Goal: Information Seeking & Learning: Learn about a topic

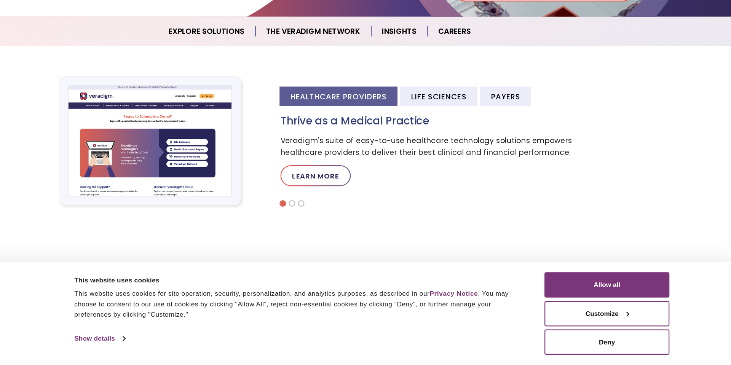
scroll to position [197, 0]
click at [466, 140] on div "Healthcare Providers Life Sciences Payers Thrive as a Medical Practice Veradigm…" at bounding box center [471, 174] width 282 height 105
click at [471, 129] on li "Life Sciences" at bounding box center [469, 130] width 67 height 17
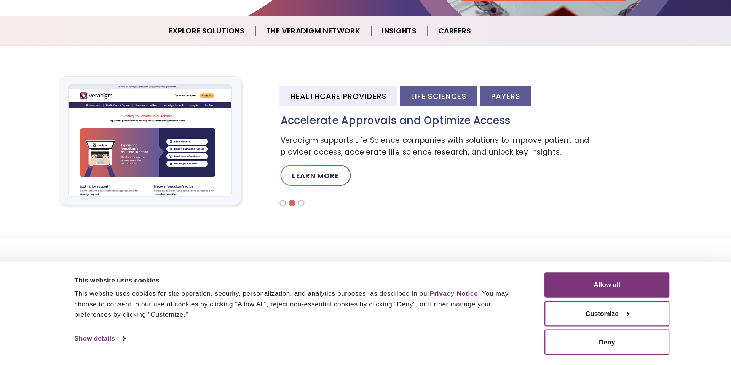
click at [507, 129] on li "Payers" at bounding box center [528, 130] width 45 height 17
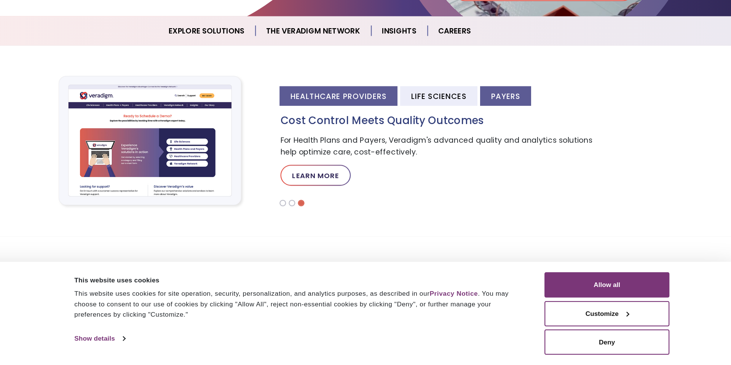
click at [424, 131] on li "Healthcare Providers" at bounding box center [382, 130] width 103 height 17
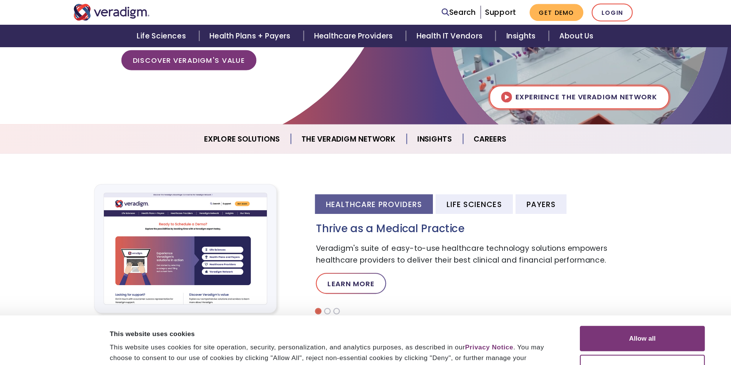
scroll to position [0, 0]
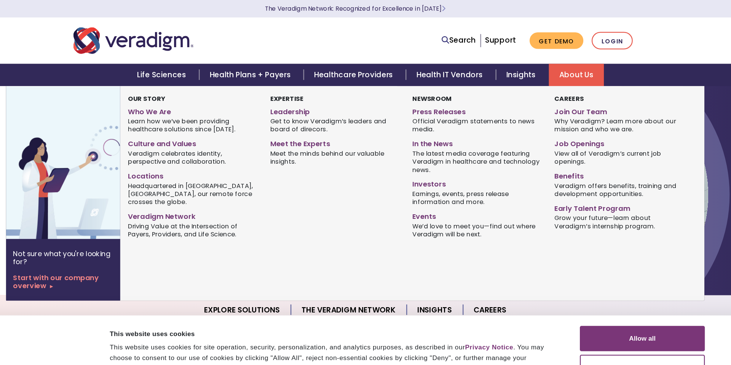
click at [555, 67] on link "About Us" at bounding box center [559, 65] width 48 height 19
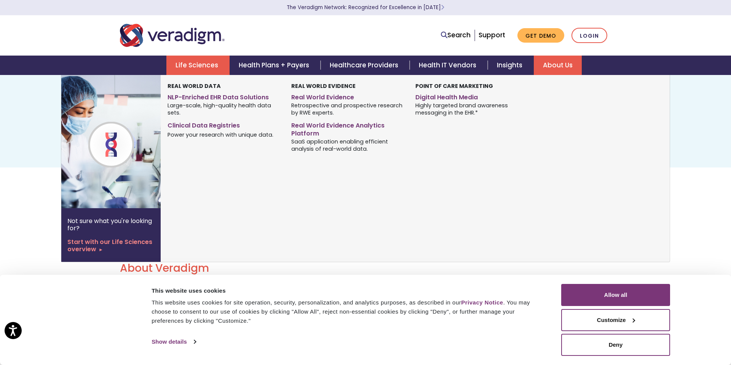
click at [210, 64] on link "Life Sciences" at bounding box center [197, 65] width 63 height 19
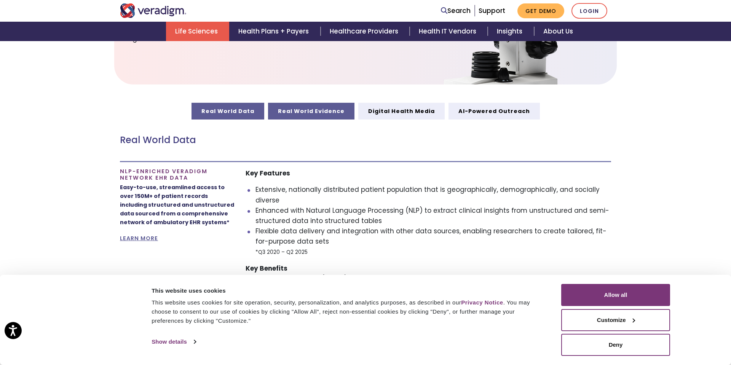
scroll to position [364, 0]
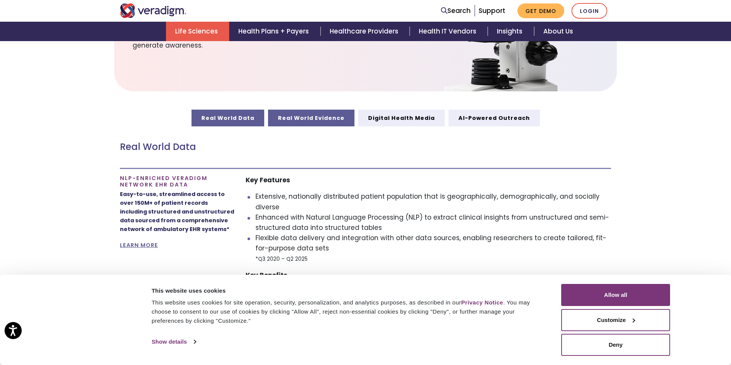
click at [334, 114] on link "Real World Evidence" at bounding box center [311, 118] width 86 height 17
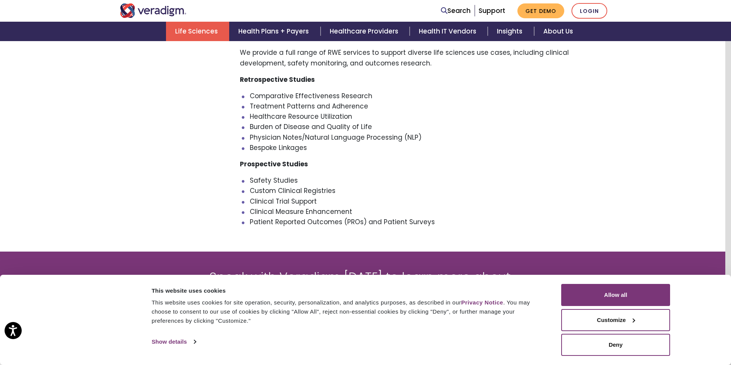
scroll to position [658, 6]
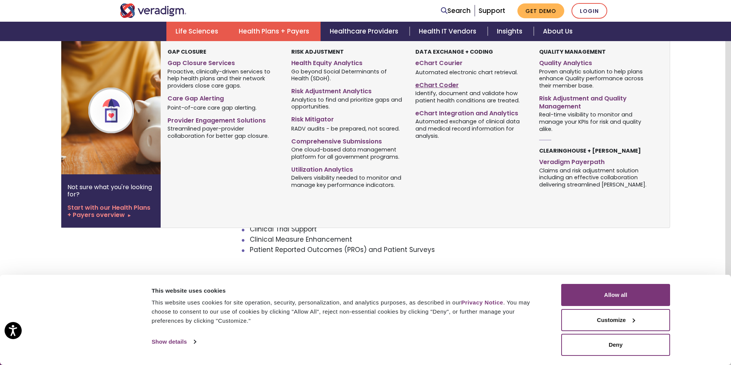
click at [447, 86] on link "eChart Coder" at bounding box center [472, 83] width 112 height 11
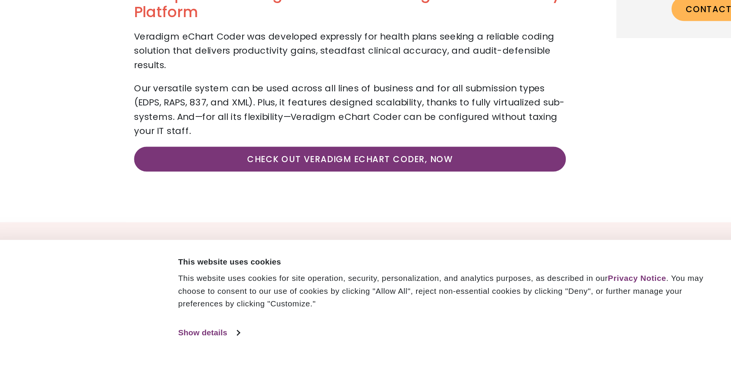
scroll to position [631, 0]
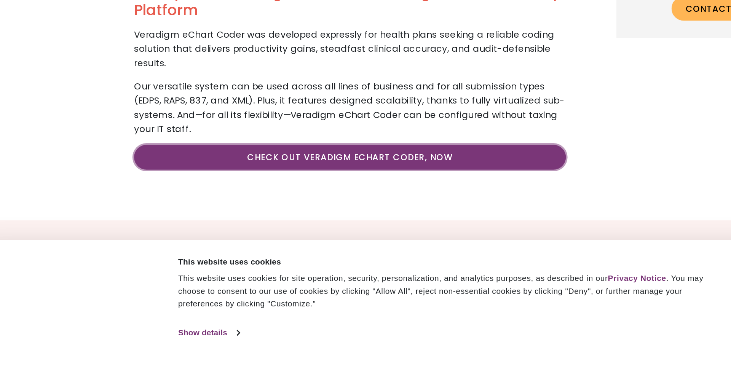
click at [337, 206] on link "Check Out Veradigm eChart Coder, Now" at bounding box center [275, 215] width 311 height 18
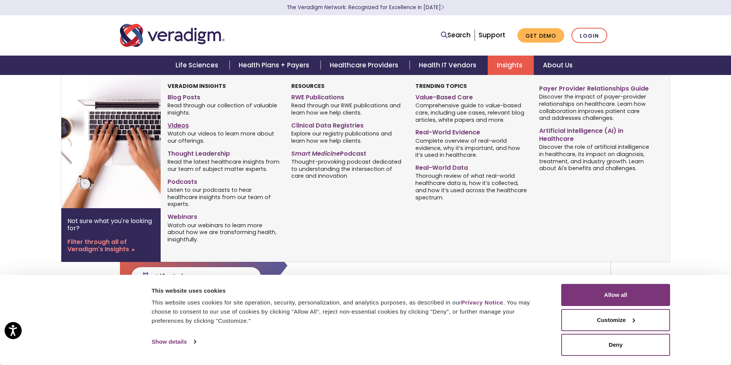
click at [174, 129] on link "Videos" at bounding box center [224, 124] width 112 height 11
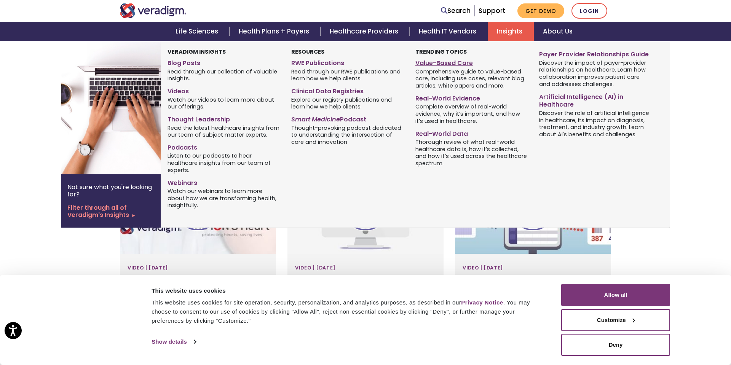
scroll to position [472, 0]
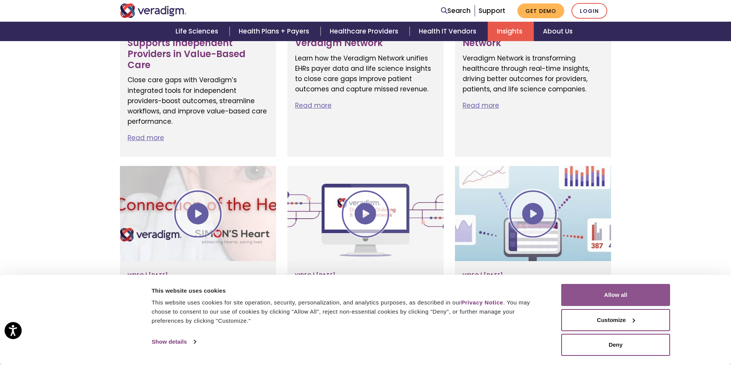
click at [658, 296] on button "Allow all" at bounding box center [616, 295] width 109 height 22
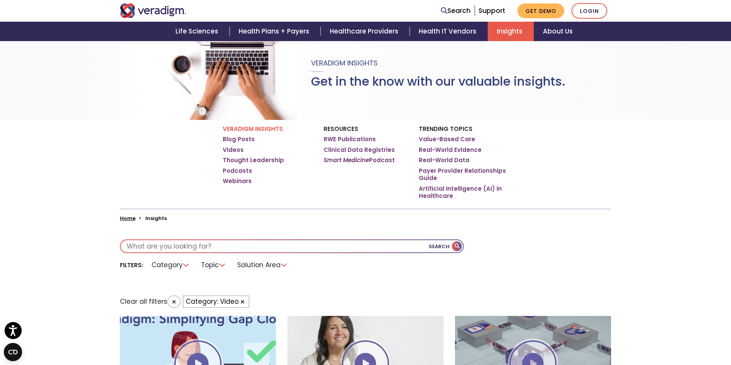
scroll to position [0, 0]
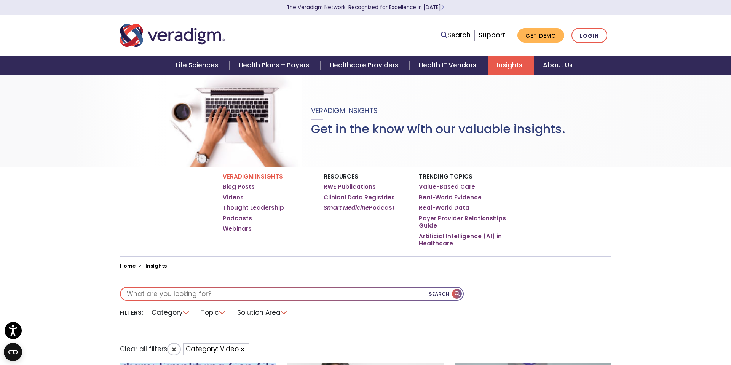
click at [441, 8] on span "Learn More" at bounding box center [442, 7] width 3 height 7
